Goal: Task Accomplishment & Management: Use online tool/utility

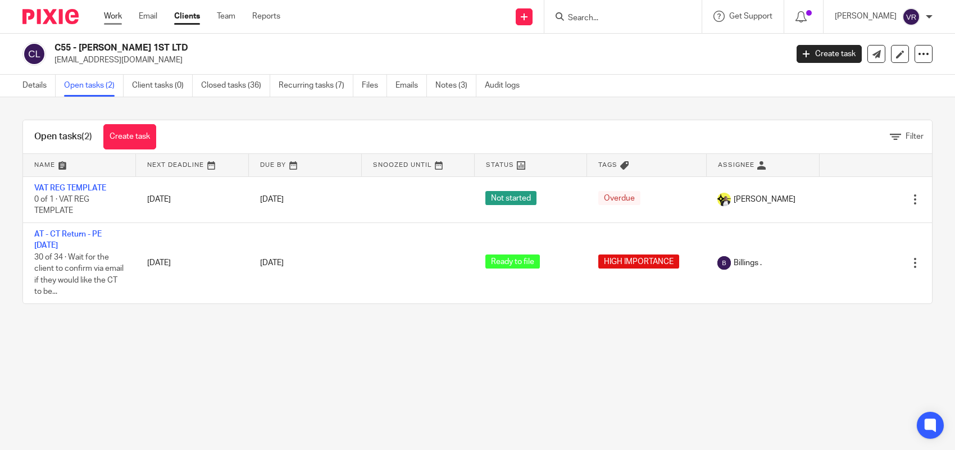
click at [106, 12] on link "Work" at bounding box center [113, 16] width 18 height 11
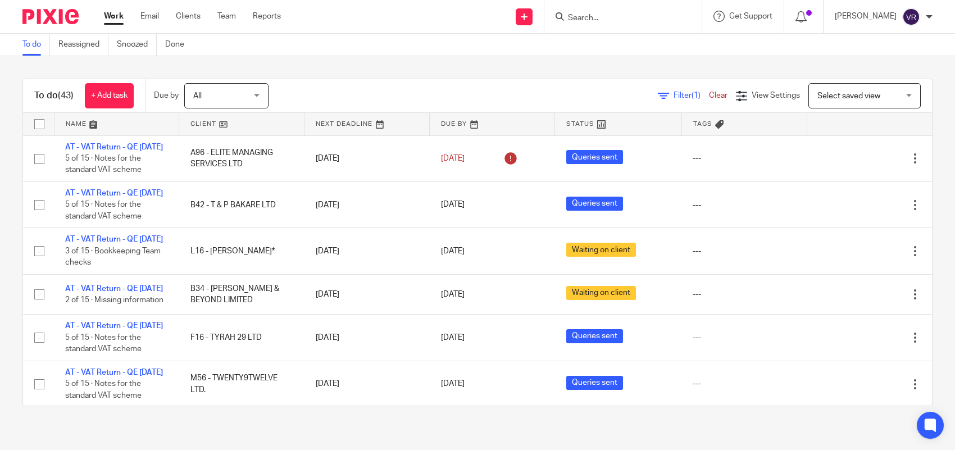
click at [674, 96] on span "Filter (1)" at bounding box center [691, 96] width 35 height 8
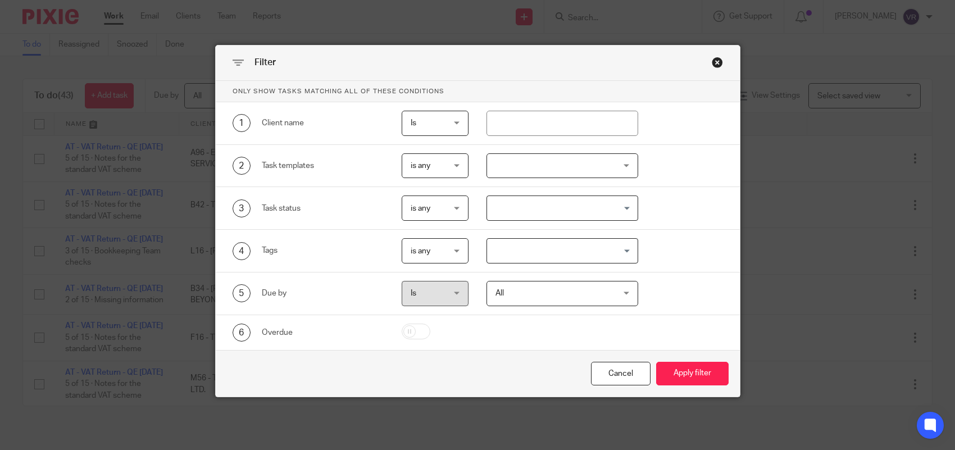
click at [531, 205] on input "Search for option" at bounding box center [559, 208] width 143 height 20
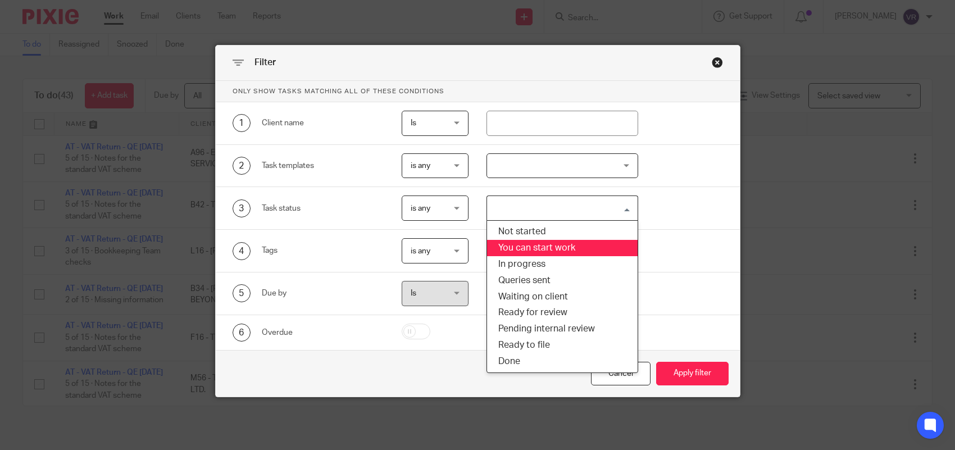
click at [534, 247] on li "You can start work" at bounding box center [562, 248] width 151 height 16
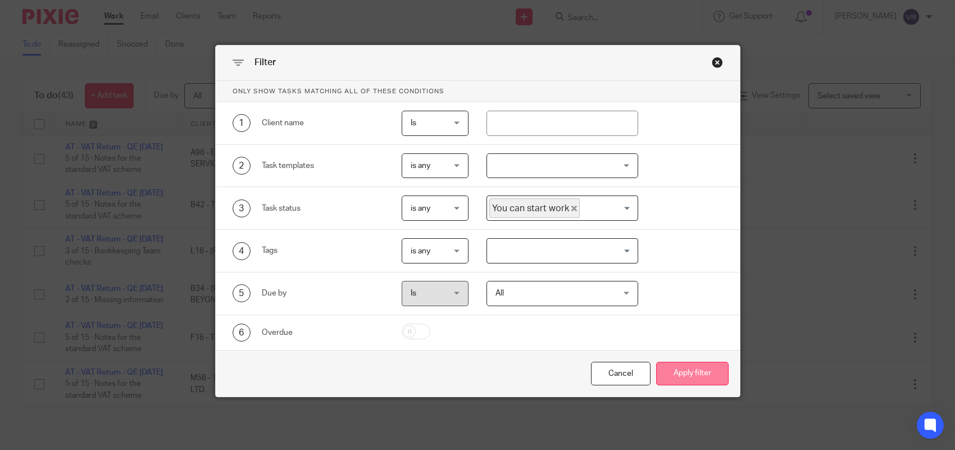
click at [672, 369] on button "Apply filter" at bounding box center [692, 374] width 72 height 24
